Goal: Information Seeking & Learning: Learn about a topic

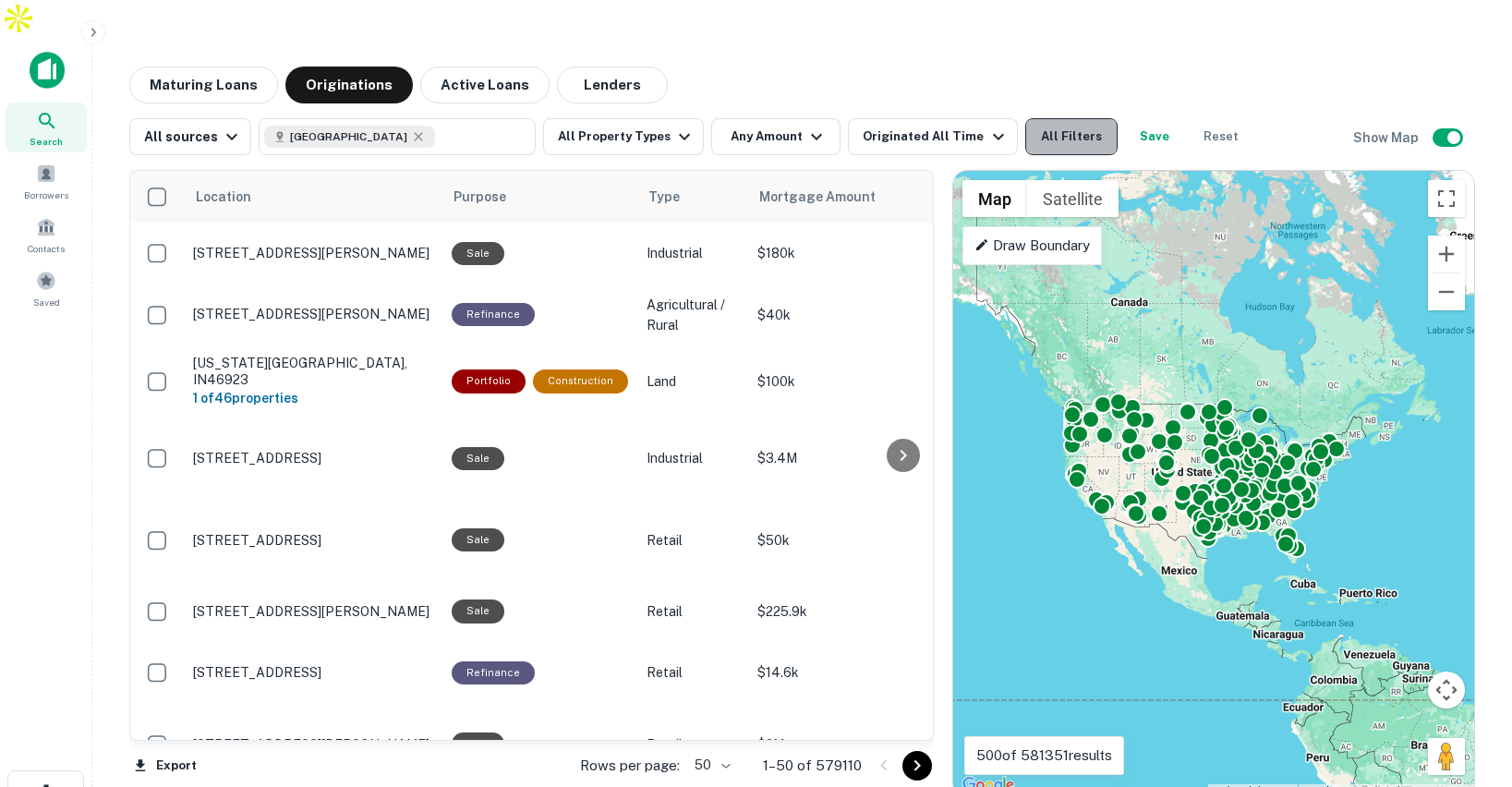
click at [1066, 119] on button "All Filters" at bounding box center [1071, 136] width 92 height 37
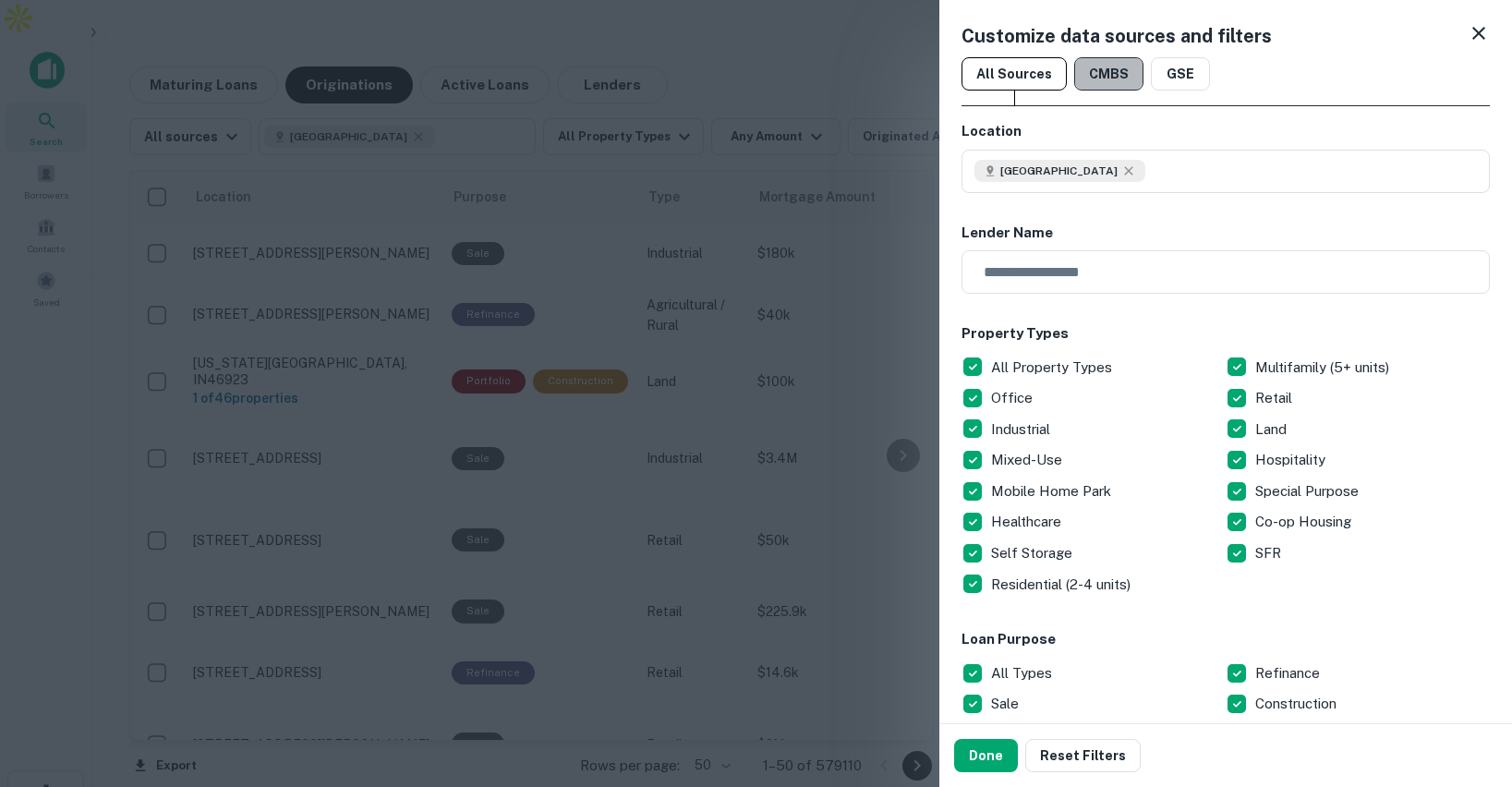
click at [1115, 67] on button "CMBS" at bounding box center [1110, 74] width 69 height 34
click at [998, 751] on button "Done" at bounding box center [986, 755] width 63 height 34
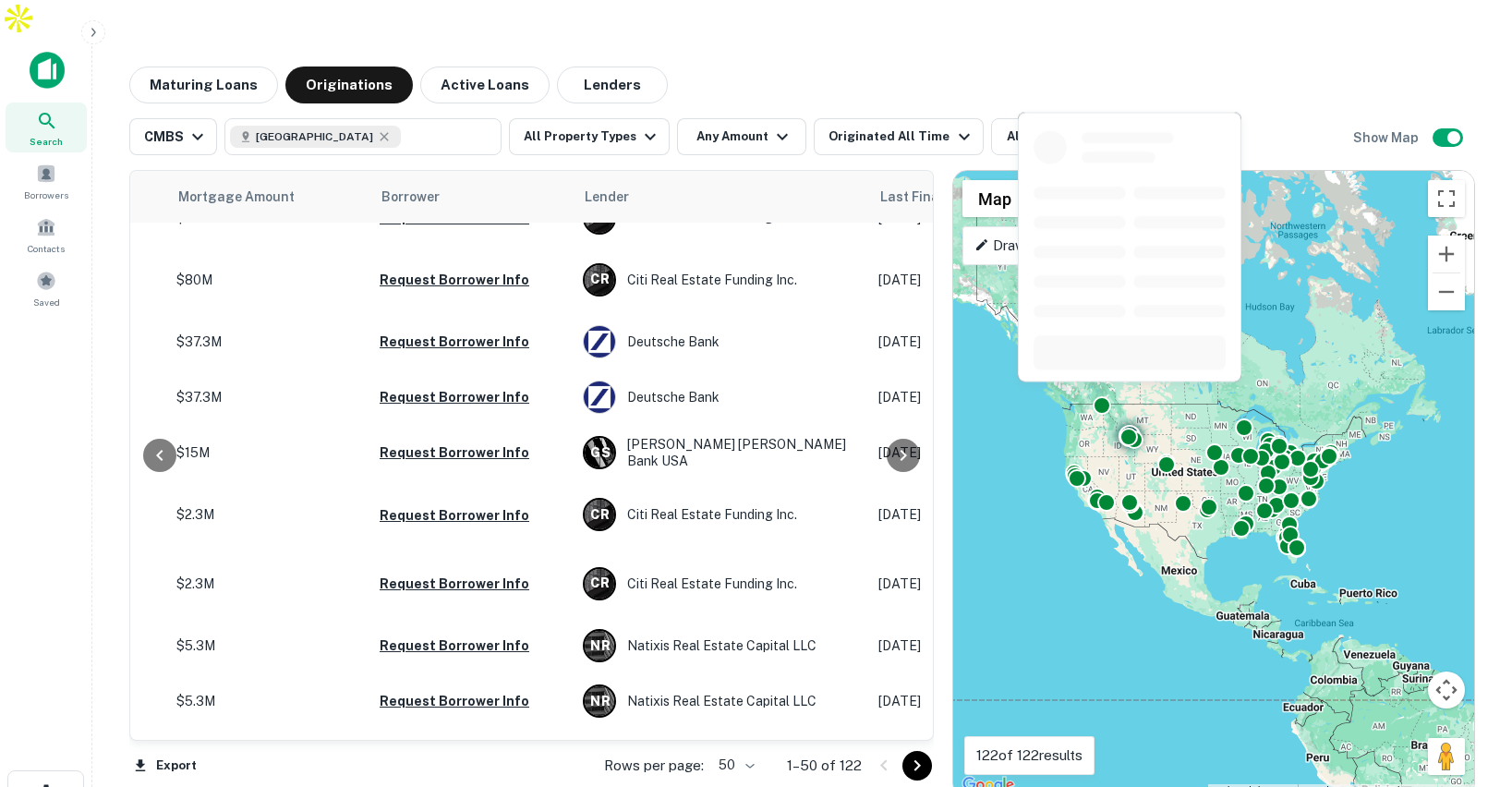
scroll to position [1180, 488]
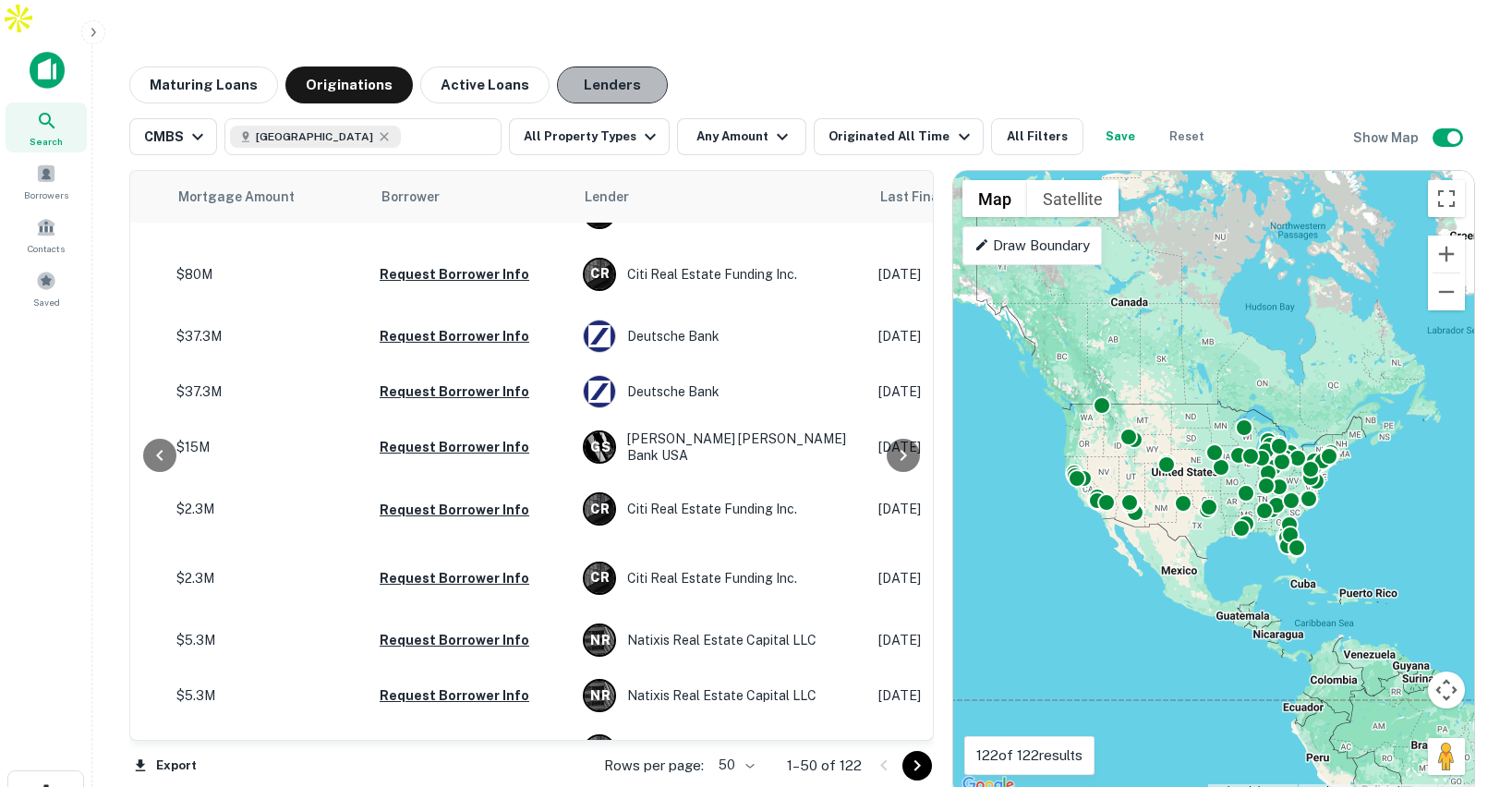
click at [610, 66] on button "Lenders" at bounding box center [612, 84] width 111 height 37
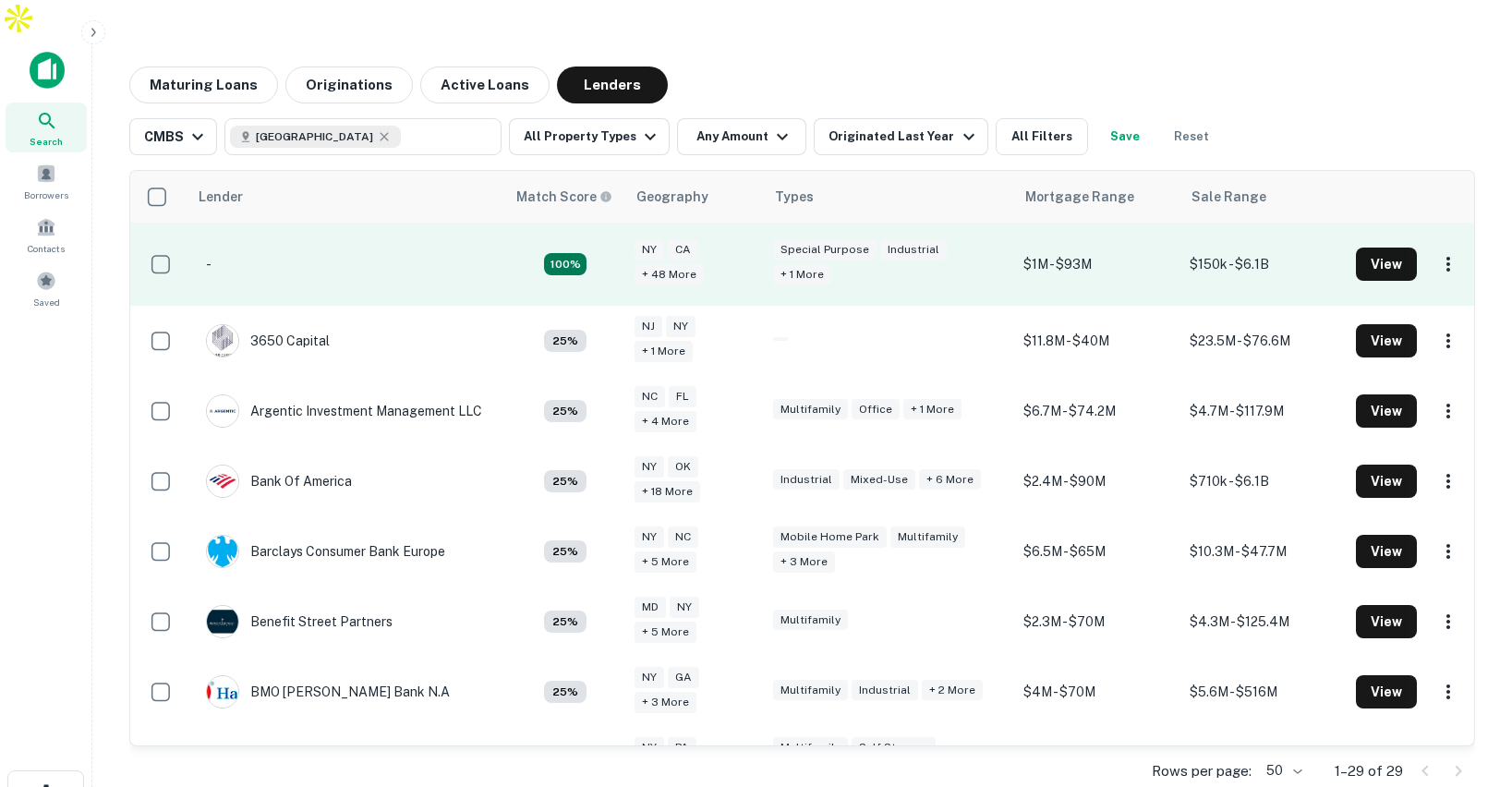
click at [378, 236] on td "-" at bounding box center [346, 264] width 317 height 83
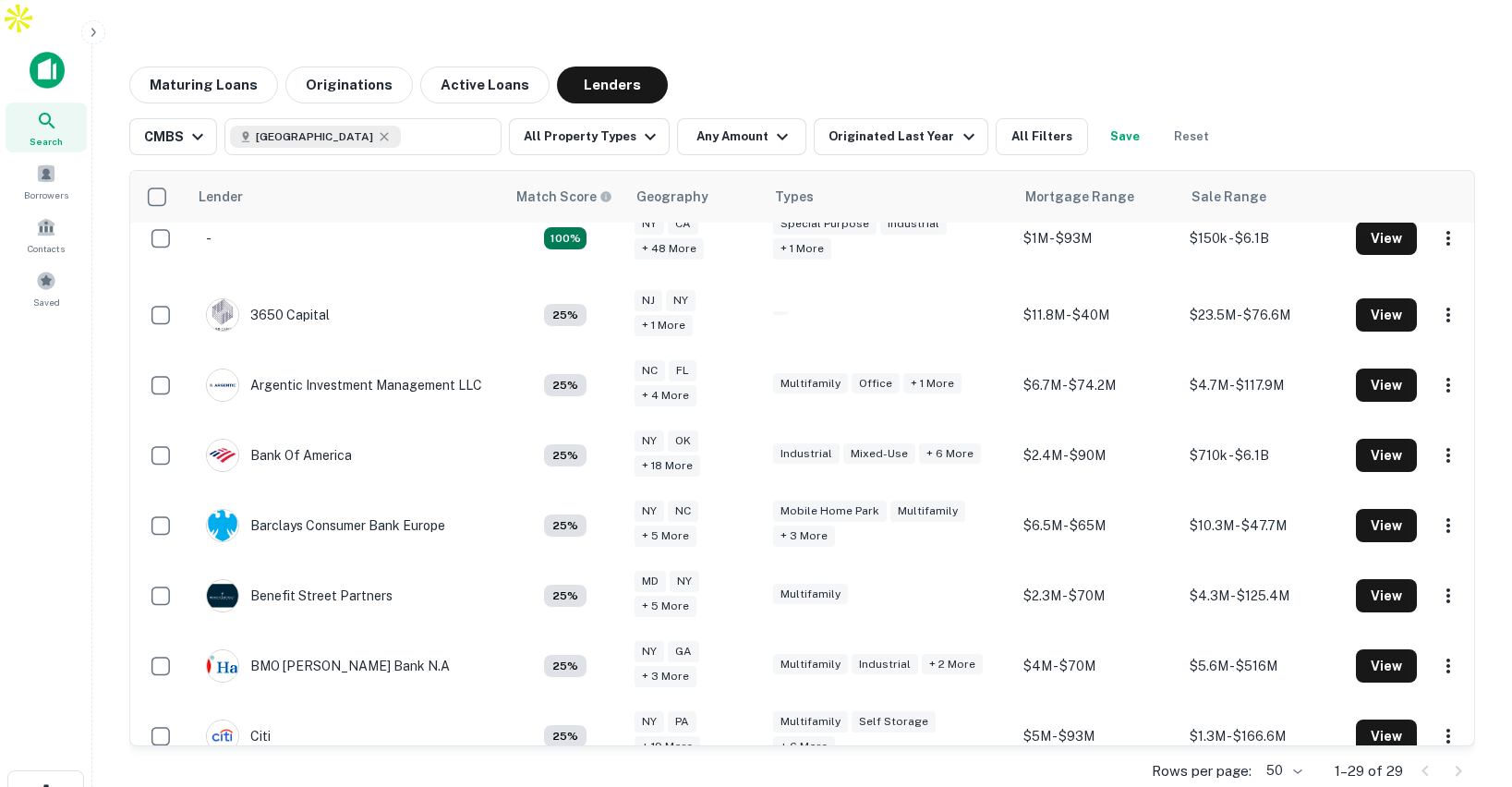
scroll to position [20, 0]
